Goal: Use online tool/utility: Utilize a website feature to perform a specific function

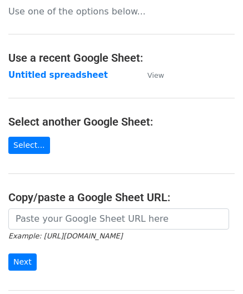
scroll to position [111, 0]
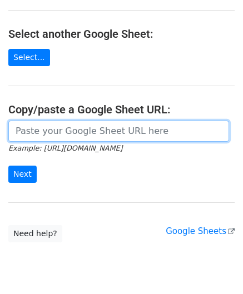
click at [45, 132] on input "url" at bounding box center [118, 131] width 221 height 21
paste input "[URL][DOMAIN_NAME]"
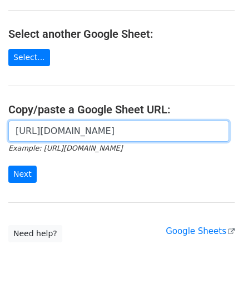
scroll to position [0, 247]
type input "[URL][DOMAIN_NAME]"
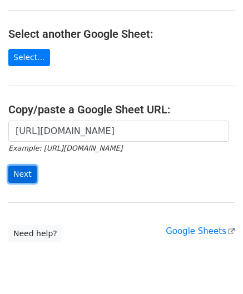
click at [26, 175] on input "Next" at bounding box center [22, 174] width 28 height 17
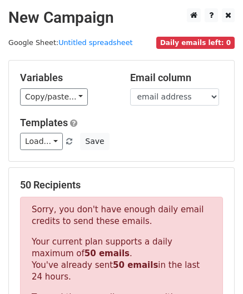
scroll to position [375, 0]
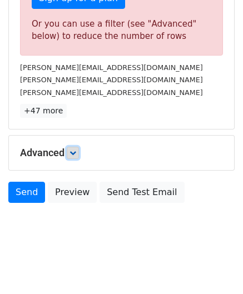
click at [74, 150] on icon at bounding box center [72, 152] width 7 height 7
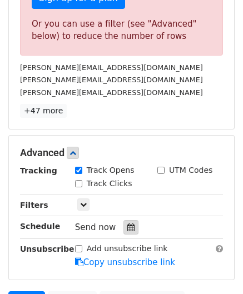
click at [127, 224] on icon at bounding box center [130, 227] width 7 height 8
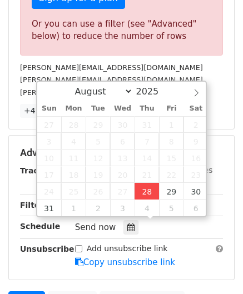
type input "2025-08-28 12:00"
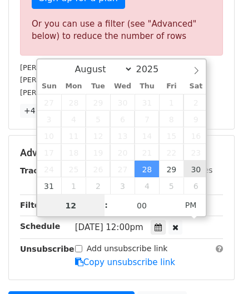
paste input "8"
type input "8"
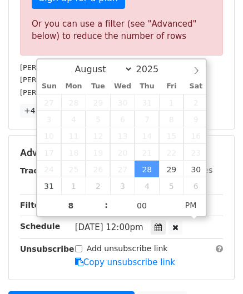
type input "2025-08-28 20:00"
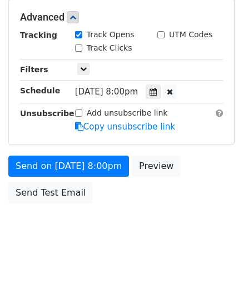
scroll to position [490, 0]
